Goal: Connect with others: Connect with others

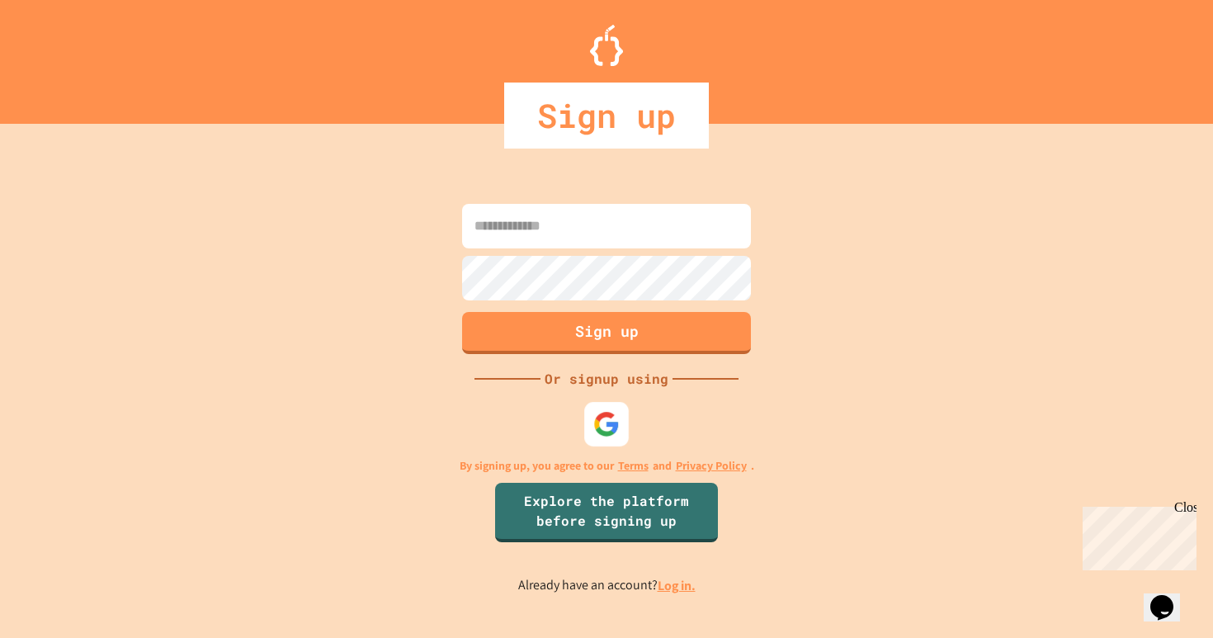
click at [602, 407] on div at bounding box center [606, 424] width 45 height 45
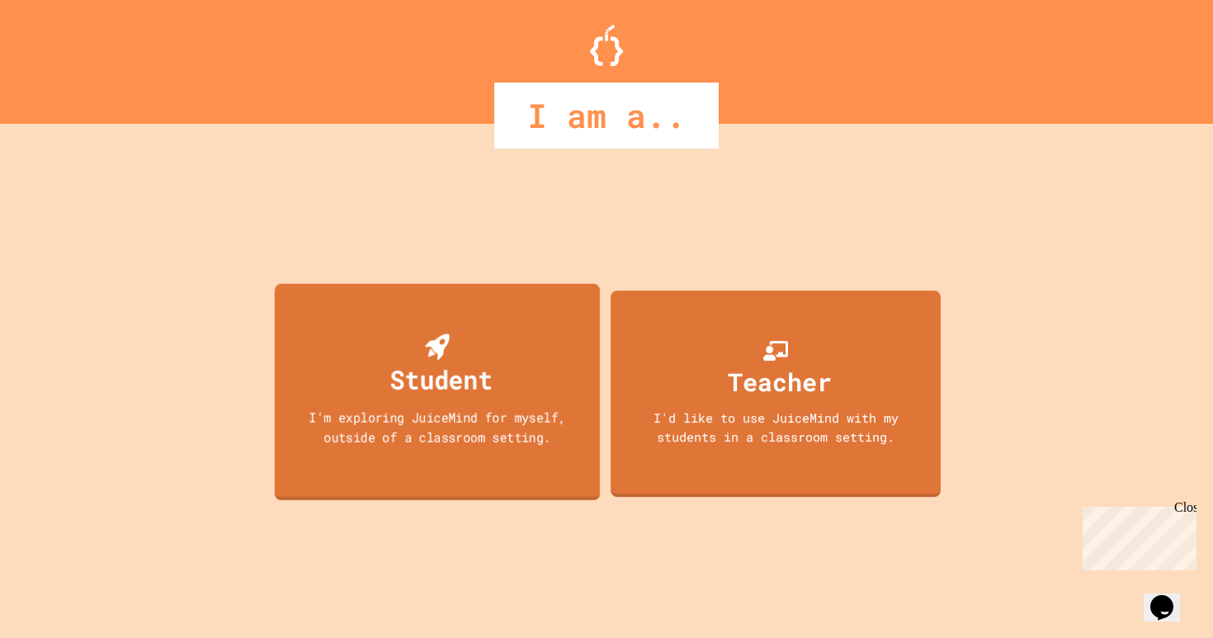
click at [355, 381] on div "Student I'm exploring JuiceMind for myself, outside of a classroom setting." at bounding box center [437, 391] width 325 height 216
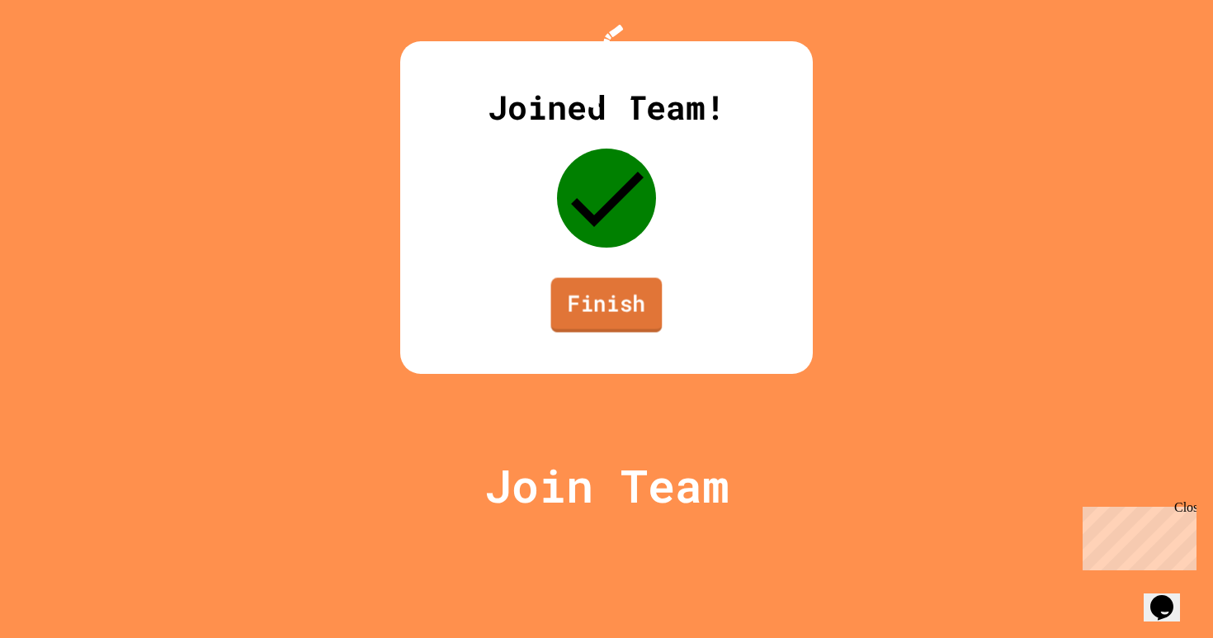
click at [617, 332] on link "Finish" at bounding box center [606, 305] width 111 height 54
